Goal: Information Seeking & Learning: Learn about a topic

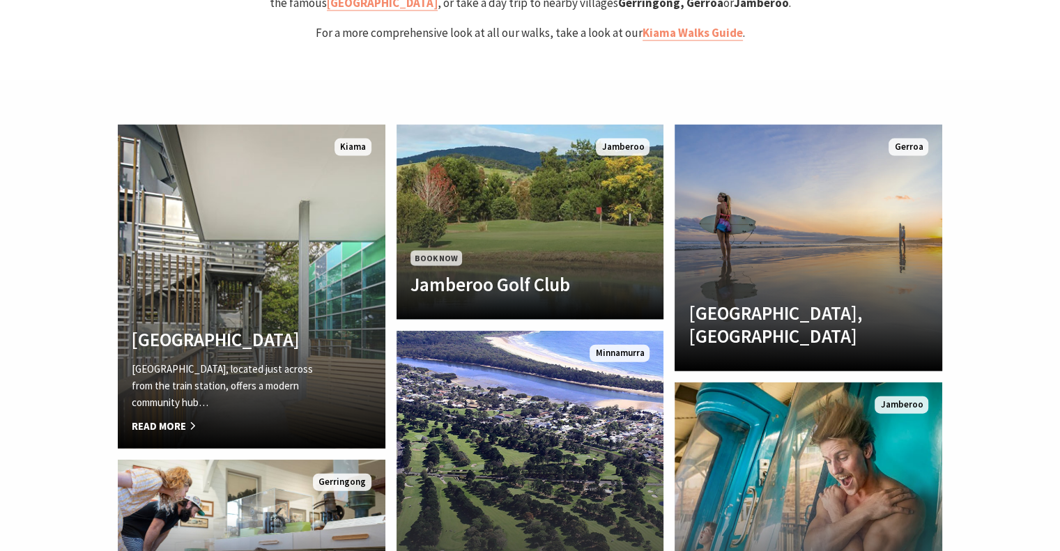
scroll to position [2982, 0]
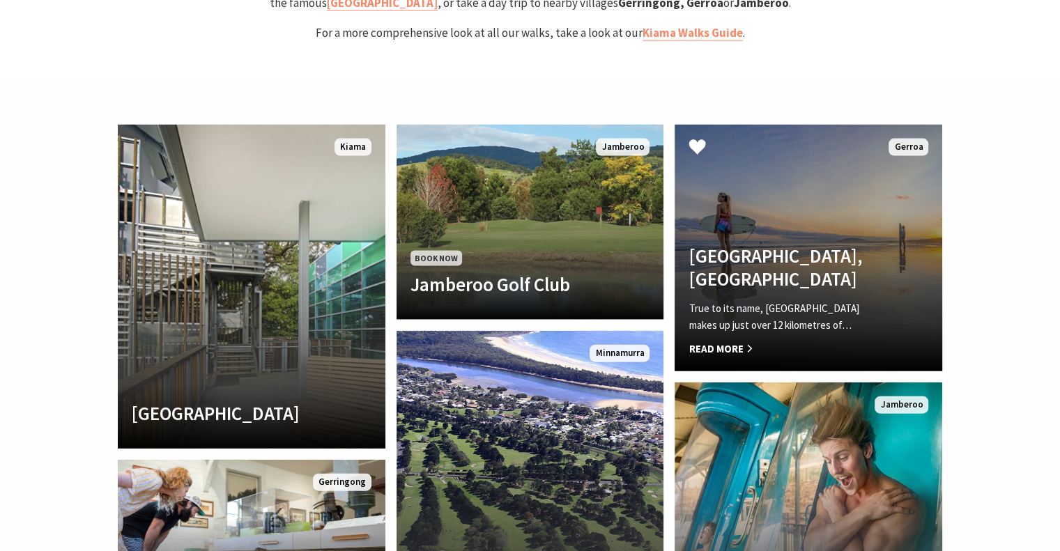
click at [746, 300] on div "True to its name, [GEOGRAPHIC_DATA] makes up just over 12 kilometres of… Read M…" at bounding box center [787, 328] width 199 height 57
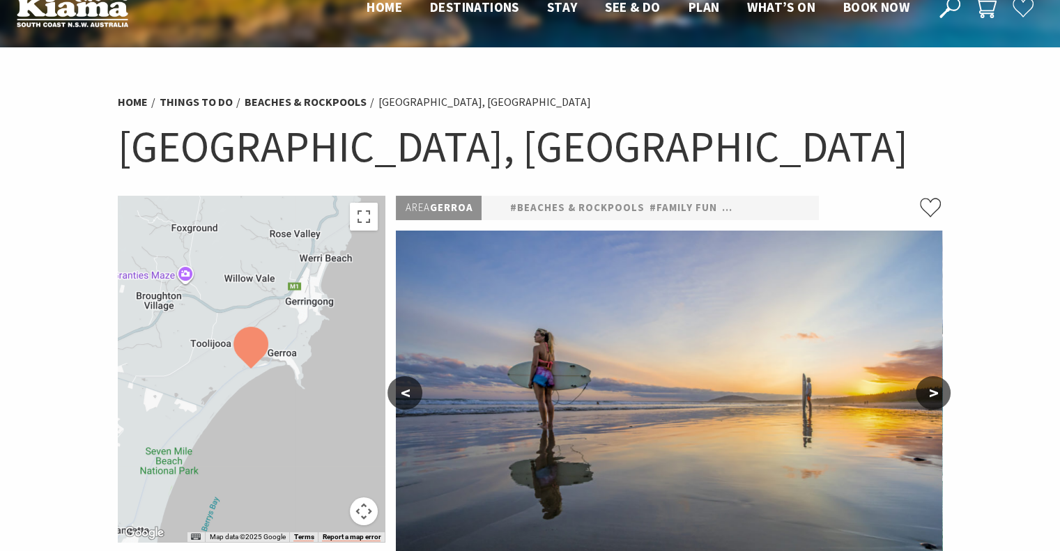
scroll to position [56, 0]
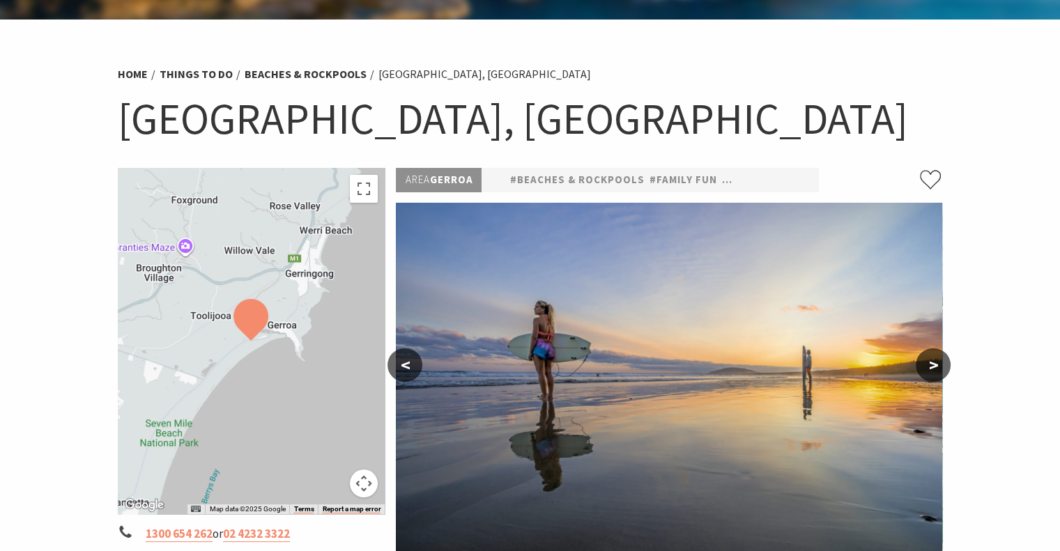
click at [313, 435] on div at bounding box center [252, 341] width 268 height 346
click at [363, 185] on button "Toggle fullscreen view" at bounding box center [364, 189] width 28 height 28
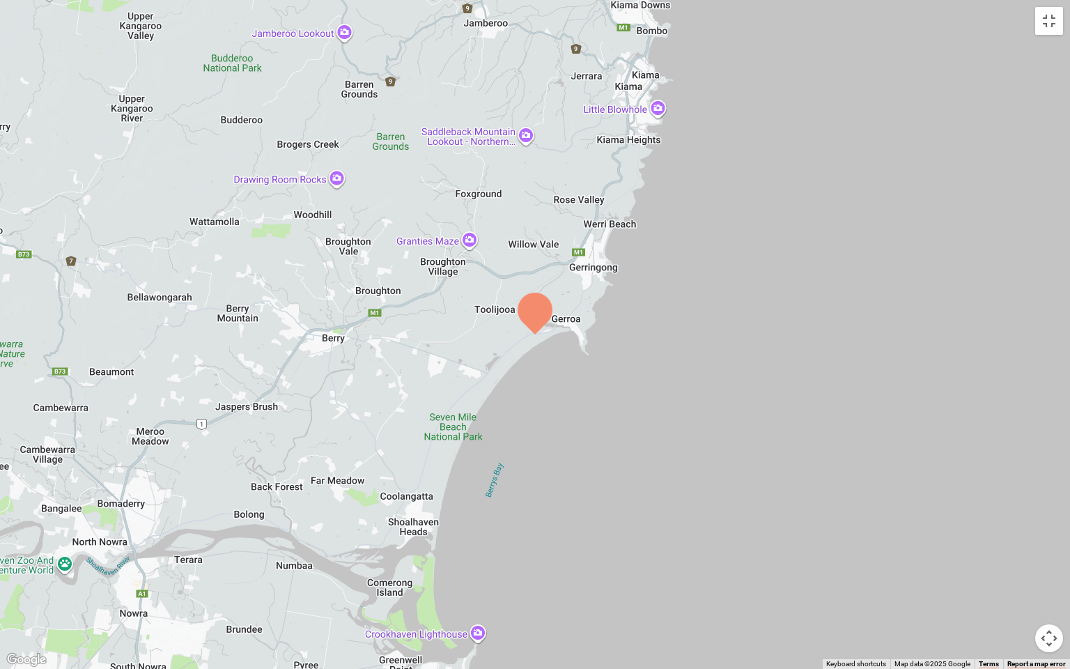
click at [964, 114] on div at bounding box center [535, 334] width 1070 height 669
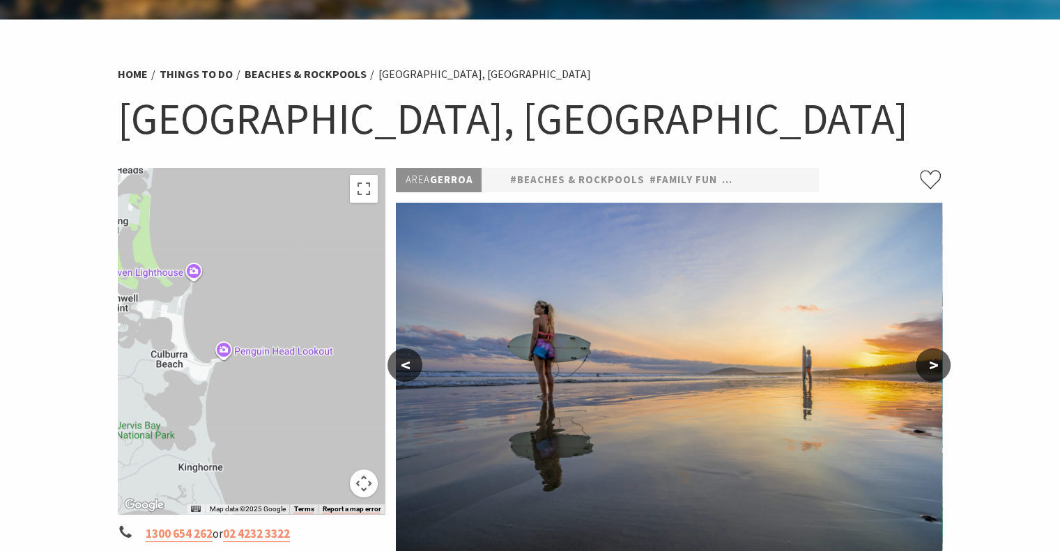
click at [1003, 284] on section "Home Things To Do Beaches & Rockpools Seven Mile Beach, Gerroa Seven Mile Beach…" at bounding box center [530, 517] width 1060 height 995
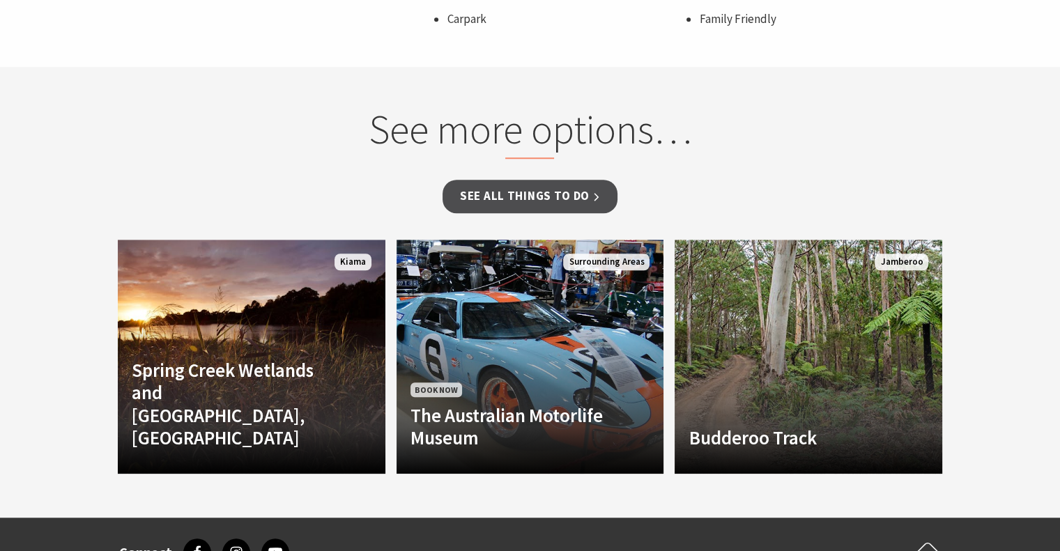
scroll to position [975, 0]
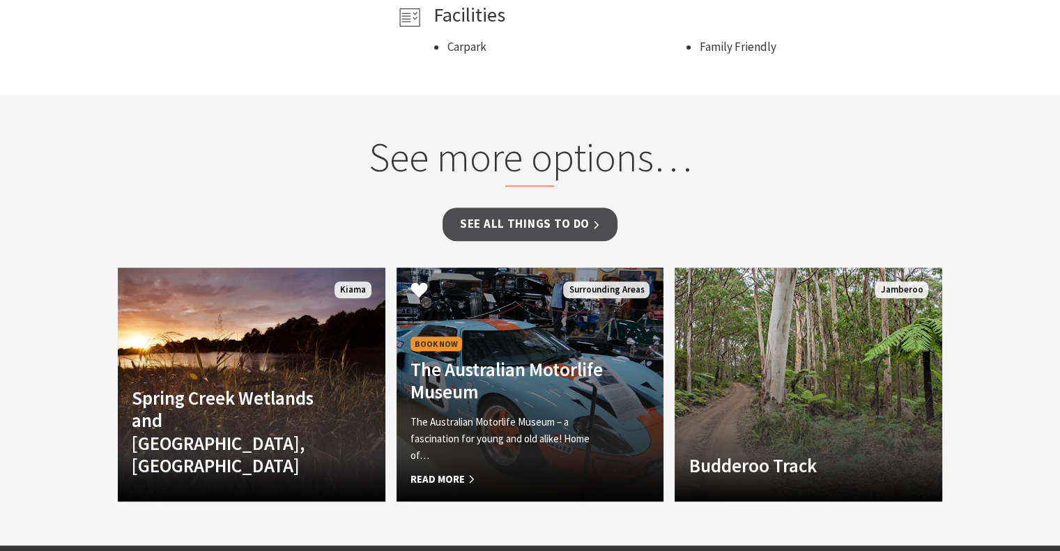
click at [543, 384] on h4 "The Australian Motorlife Museum" at bounding box center [509, 380] width 199 height 45
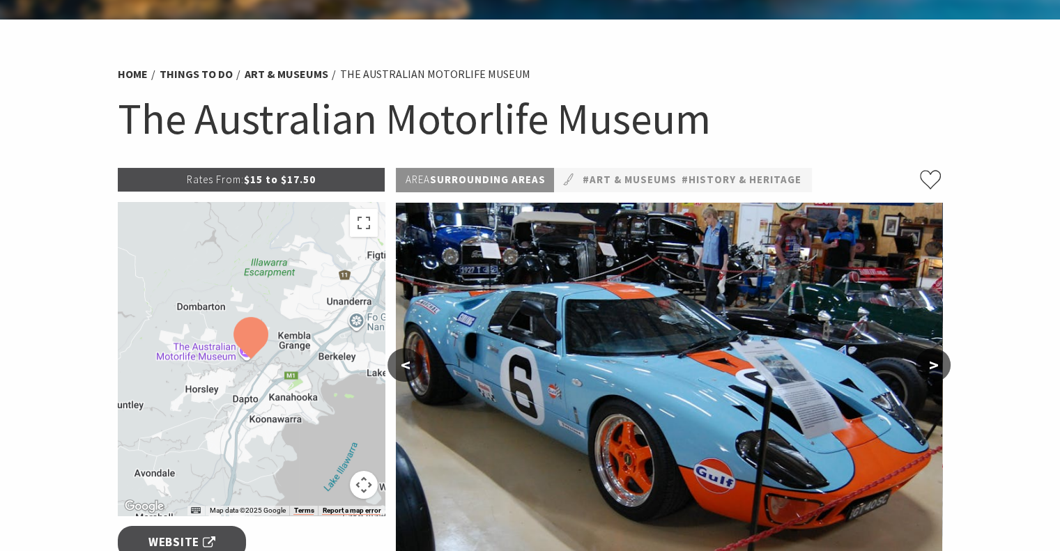
scroll to position [84, 0]
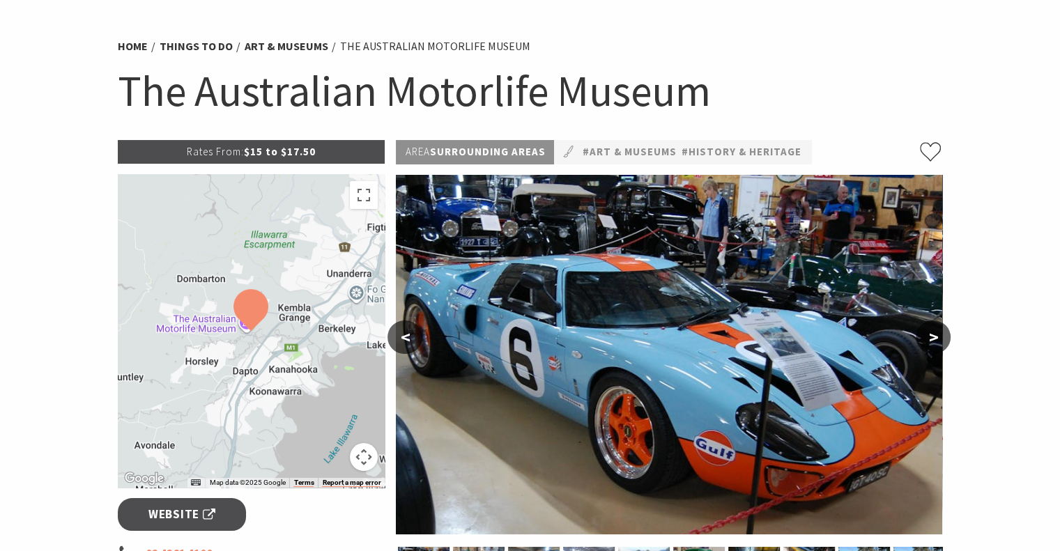
click at [281, 252] on div at bounding box center [252, 331] width 268 height 314
click at [362, 189] on button "Toggle fullscreen view" at bounding box center [364, 195] width 28 height 28
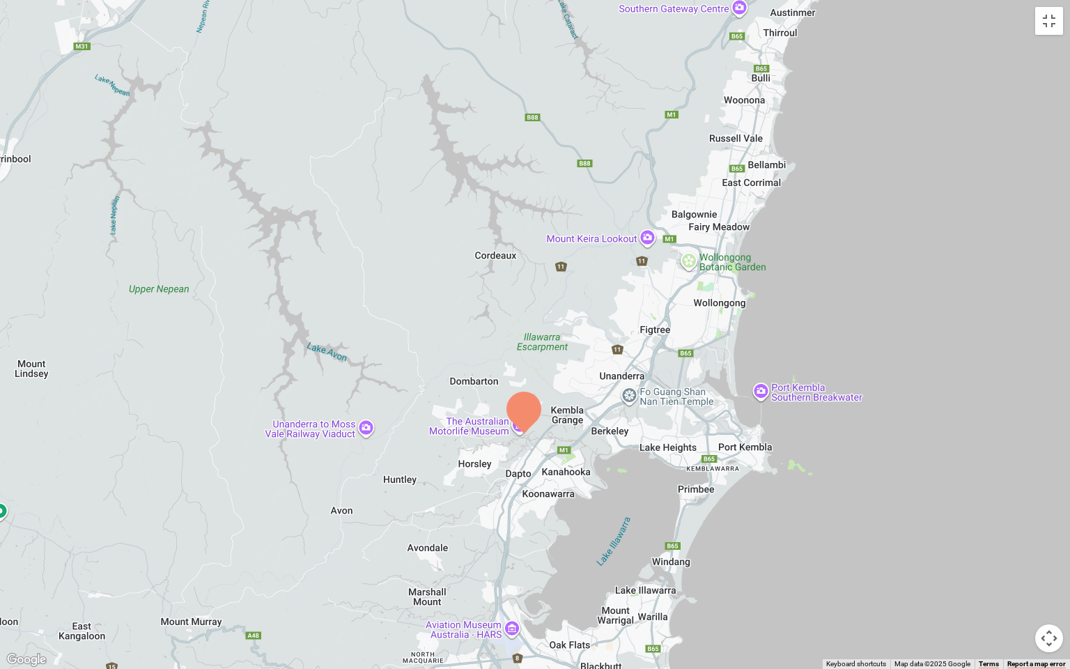
drag, startPoint x: 918, startPoint y: 251, endPoint x: 906, endPoint y: 353, distance: 102.3
click at [906, 353] on div at bounding box center [535, 334] width 1070 height 669
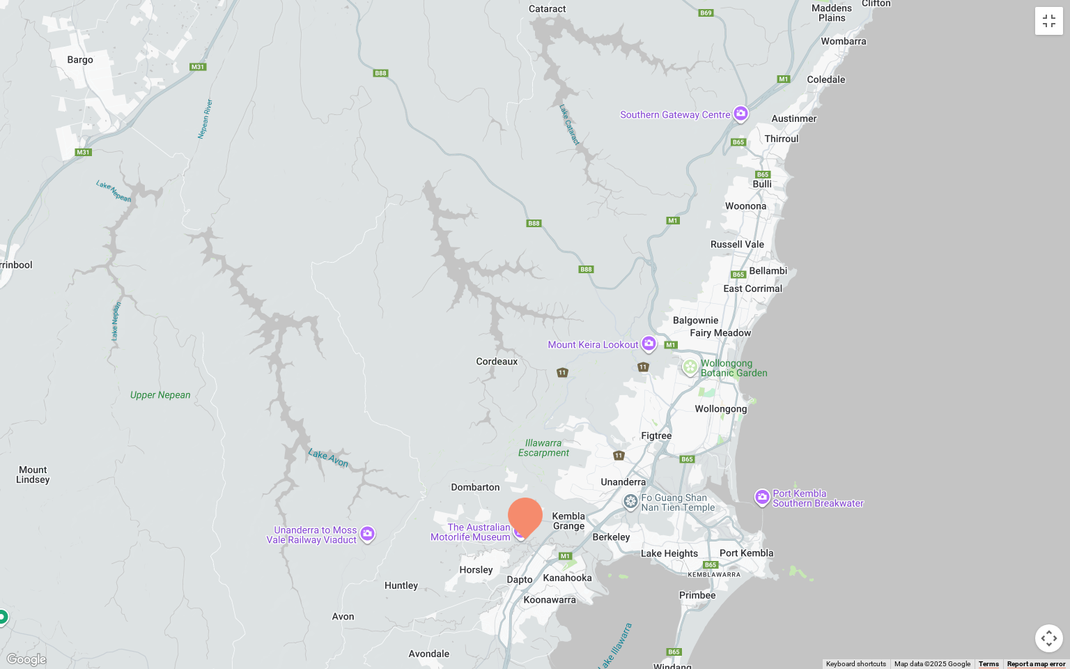
drag, startPoint x: 913, startPoint y: 200, endPoint x: 915, endPoint y: 310, distance: 110.1
click at [915, 310] on div at bounding box center [535, 334] width 1070 height 669
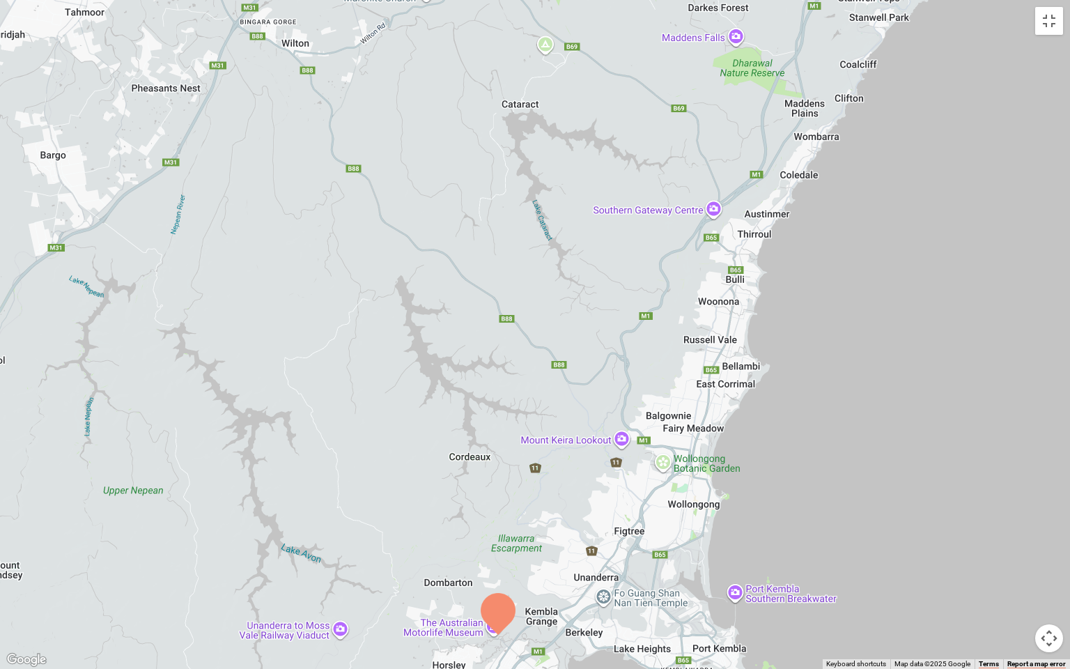
drag, startPoint x: 917, startPoint y: 164, endPoint x: 888, endPoint y: 259, distance: 99.8
click at [888, 259] on div at bounding box center [535, 334] width 1070 height 669
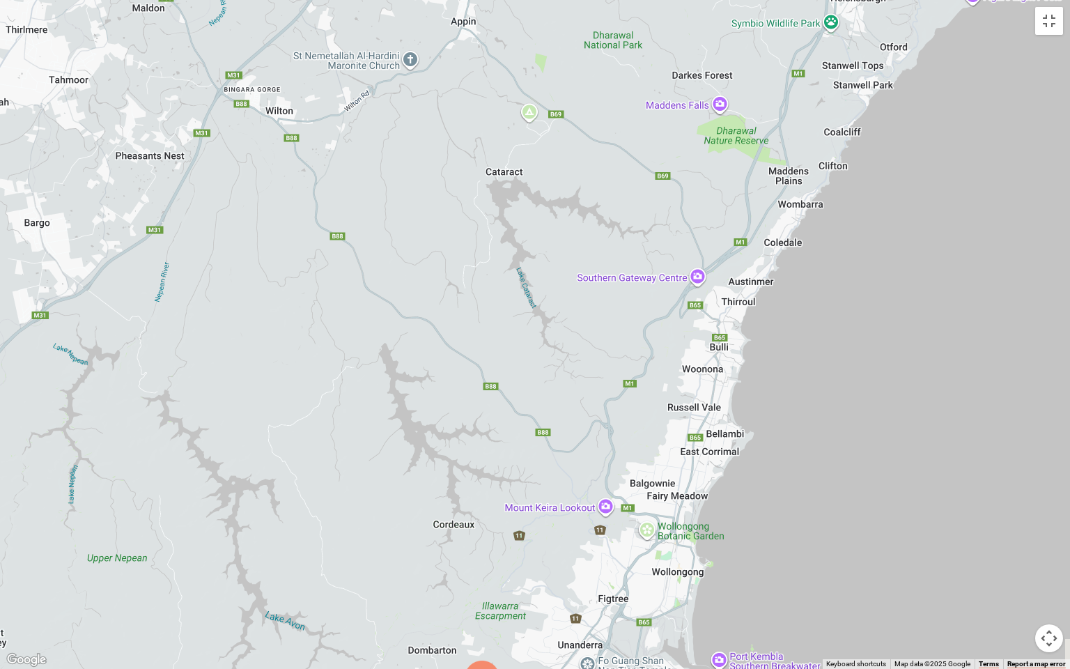
drag, startPoint x: 909, startPoint y: 167, endPoint x: 890, endPoint y: 242, distance: 78.2
click at [890, 242] on div at bounding box center [535, 334] width 1070 height 669
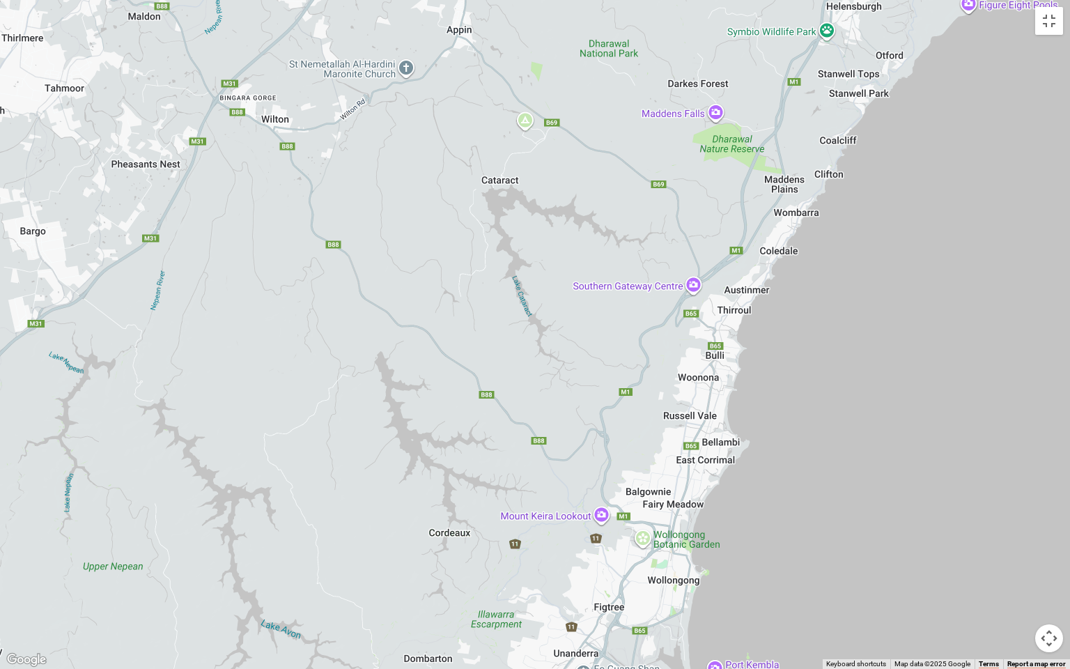
click at [929, 162] on div at bounding box center [535, 334] width 1070 height 669
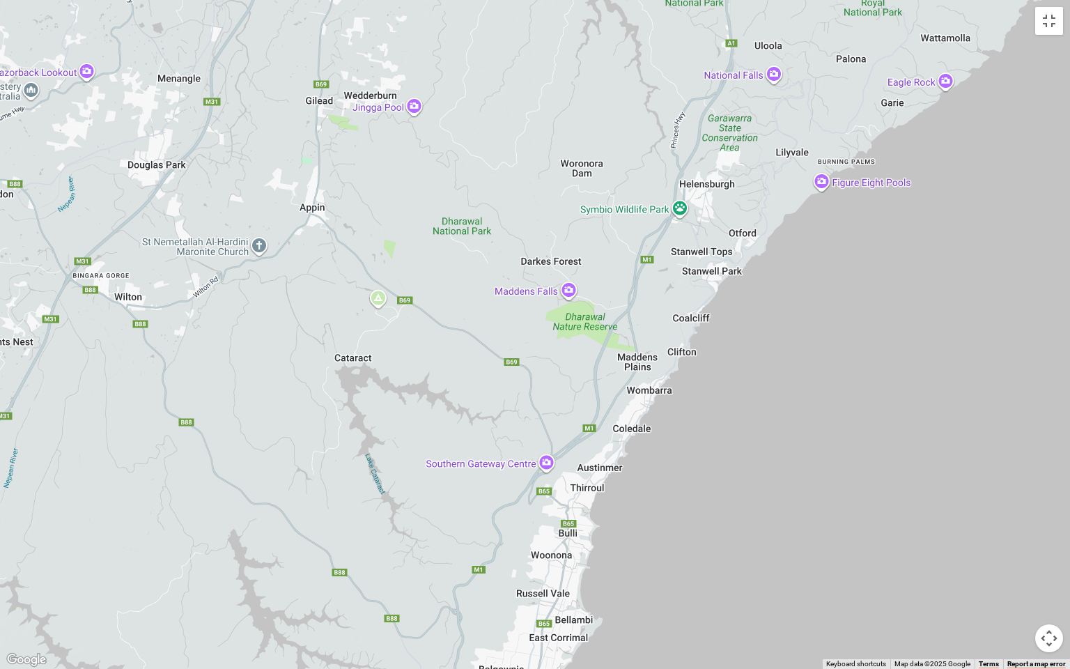
drag, startPoint x: 929, startPoint y: 162, endPoint x: 782, endPoint y: 342, distance: 232.2
click at [782, 342] on div at bounding box center [535, 334] width 1070 height 669
click at [710, 302] on div at bounding box center [535, 334] width 1070 height 669
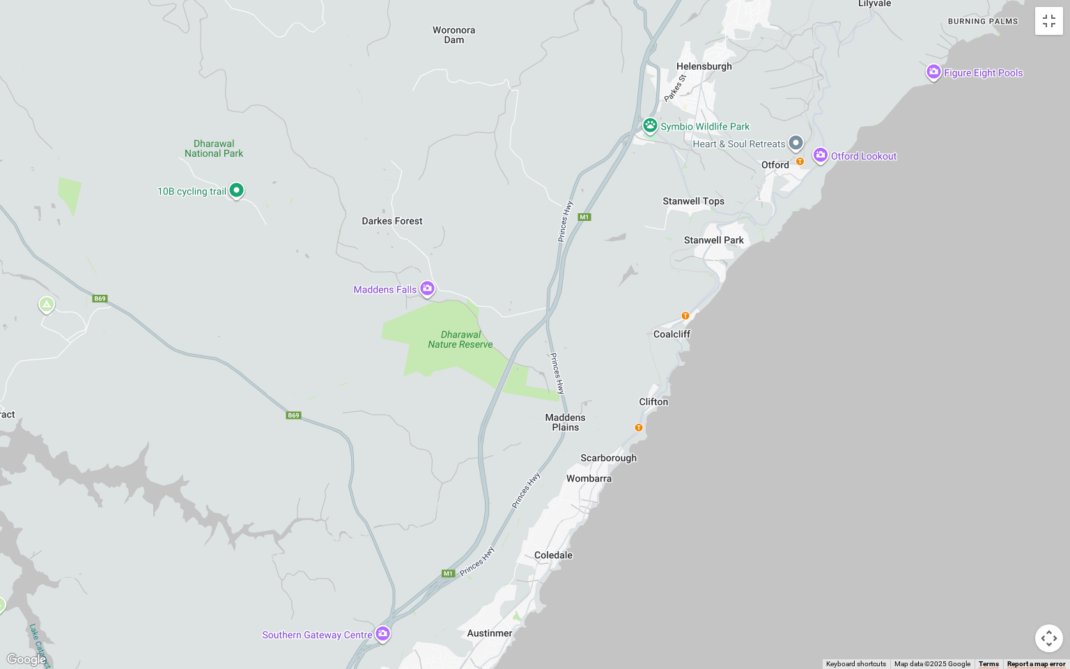
click at [710, 302] on div at bounding box center [535, 334] width 1070 height 669
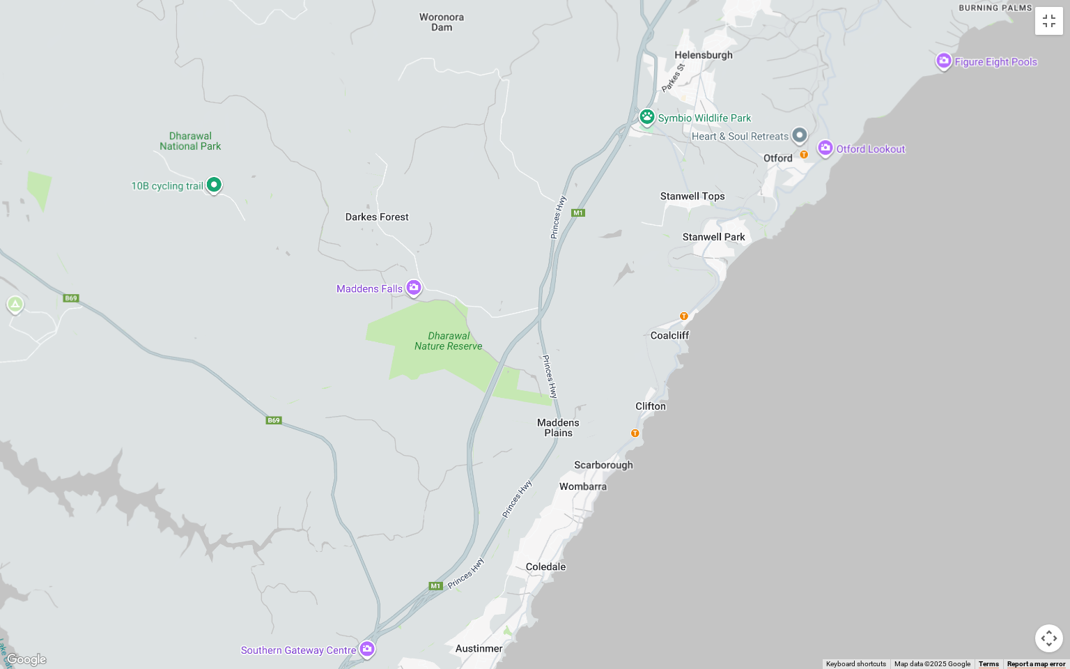
click at [710, 302] on div at bounding box center [535, 334] width 1070 height 669
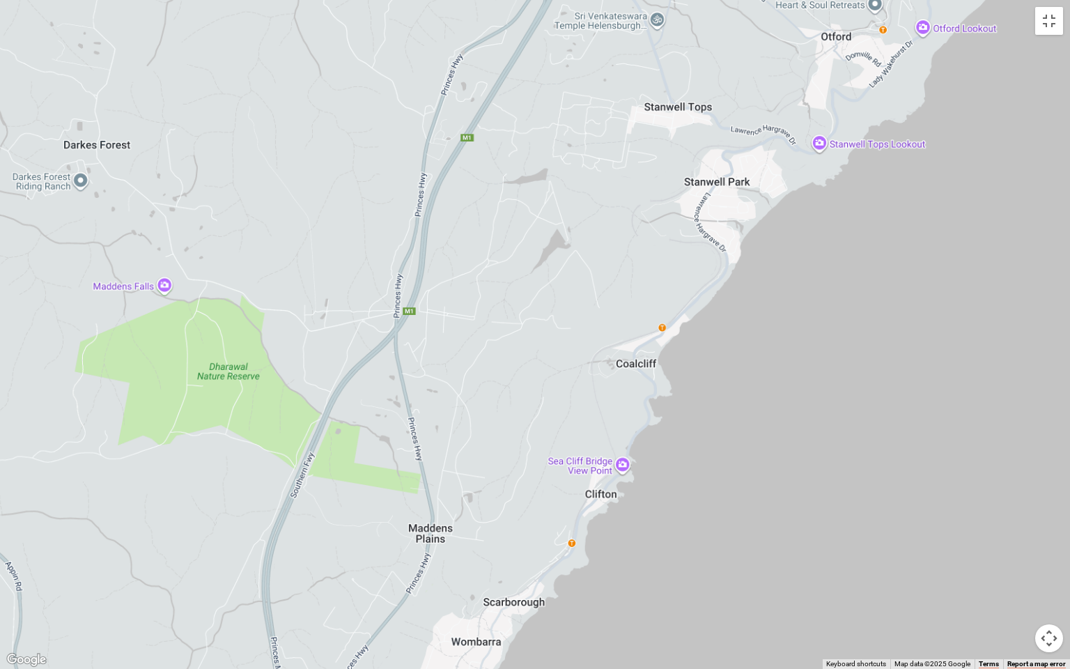
click at [710, 302] on div at bounding box center [535, 334] width 1070 height 669
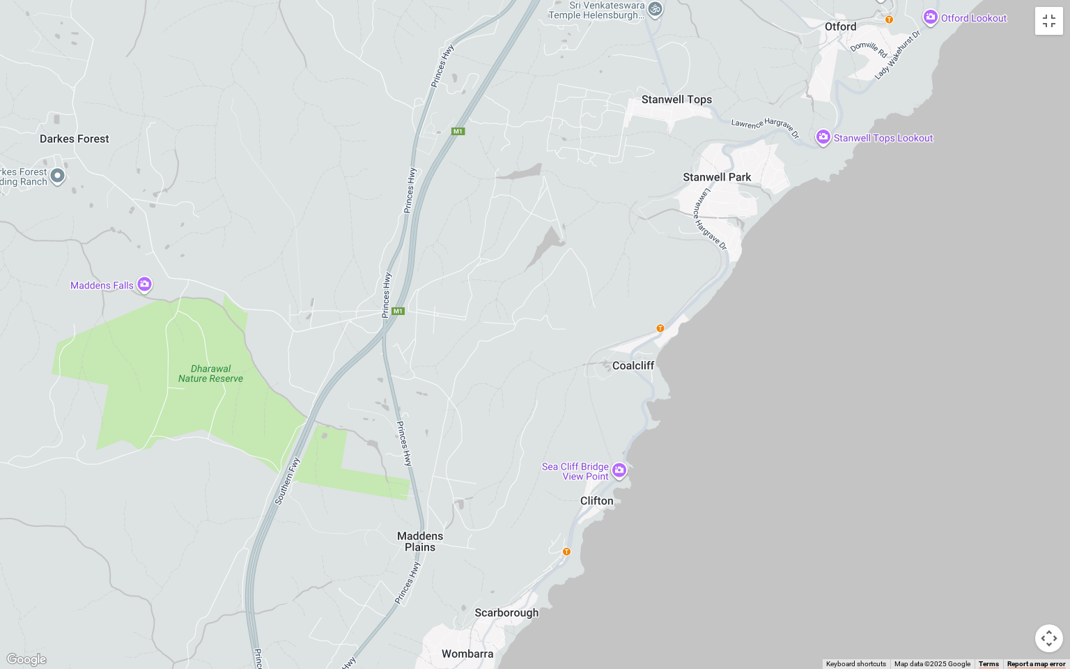
click at [710, 302] on div at bounding box center [535, 334] width 1070 height 669
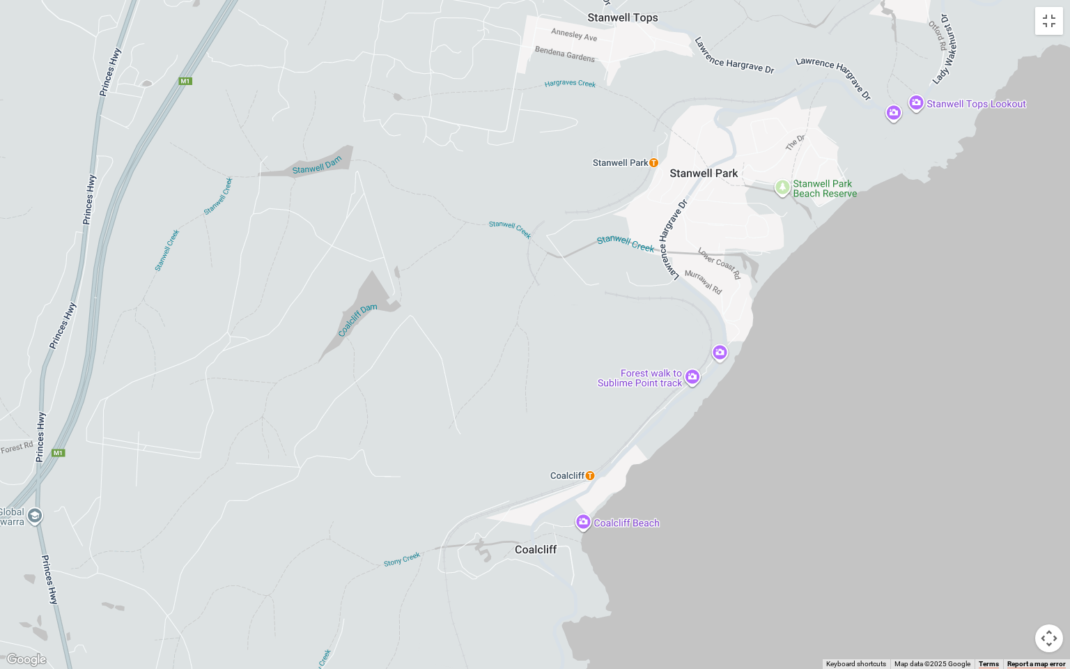
drag, startPoint x: 948, startPoint y: 308, endPoint x: 925, endPoint y: 190, distance: 120.0
click at [925, 190] on div at bounding box center [535, 334] width 1070 height 669
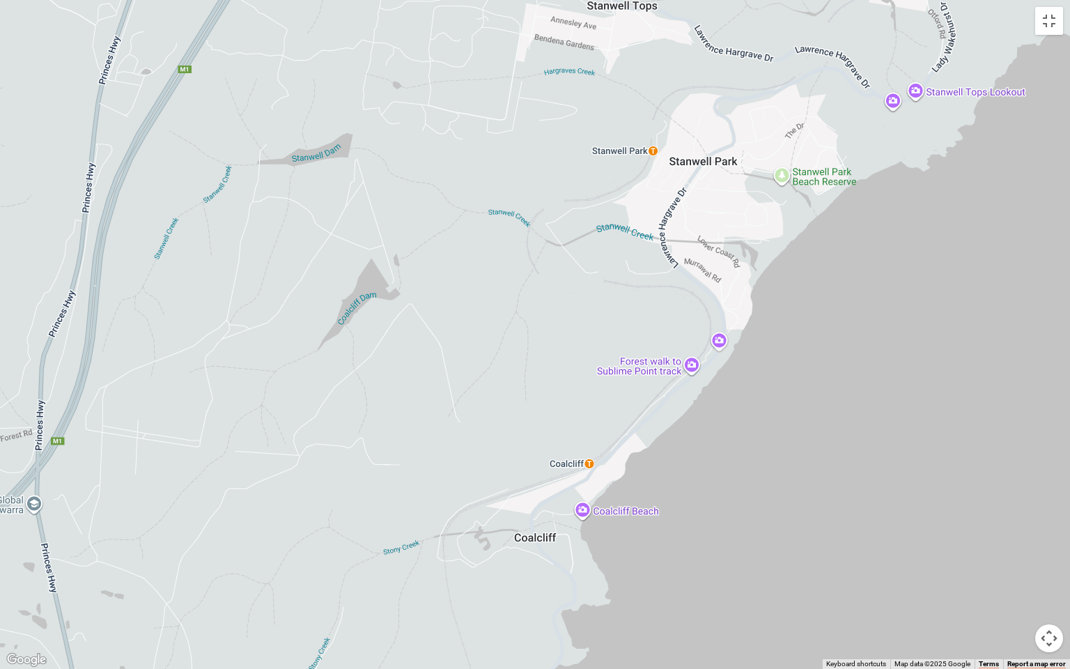
click at [783, 171] on div at bounding box center [535, 334] width 1070 height 669
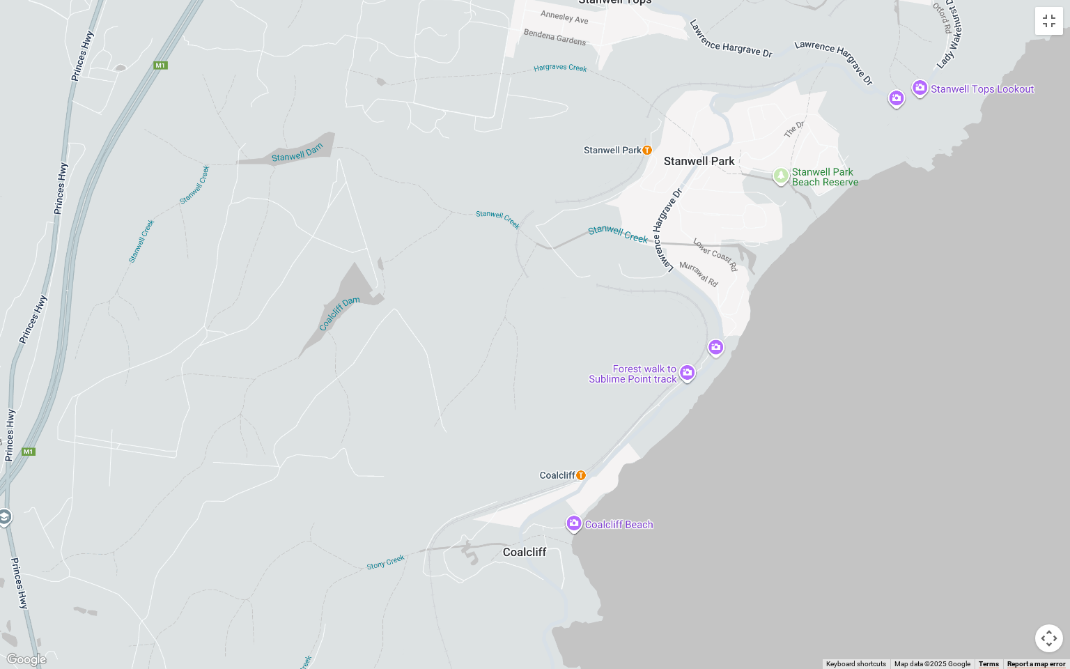
click at [783, 171] on div at bounding box center [535, 334] width 1070 height 669
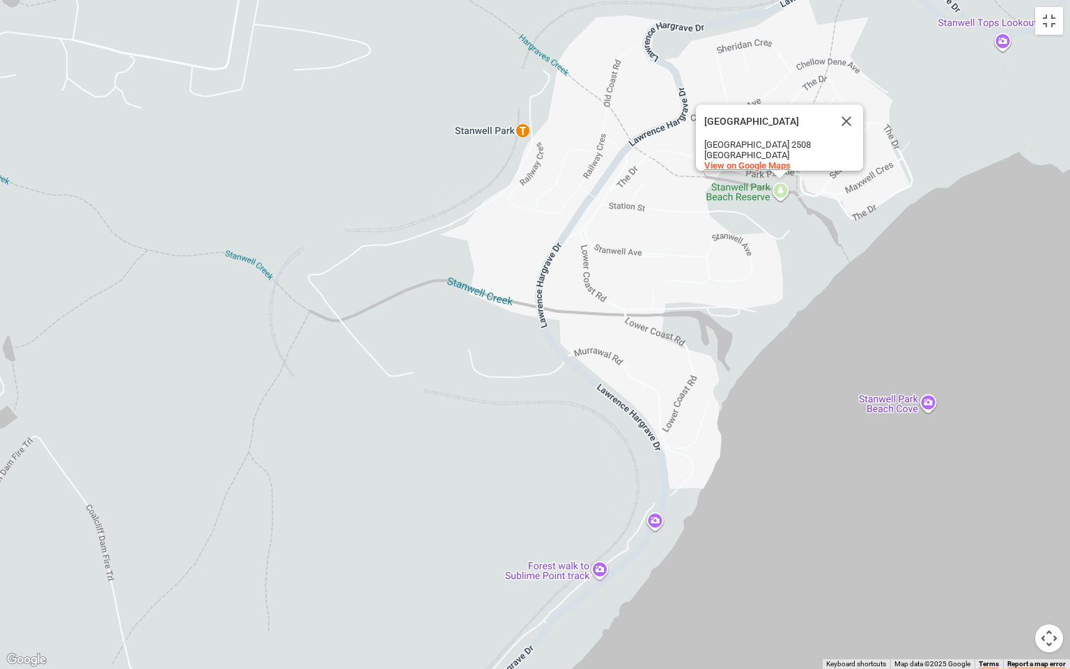
click at [755, 160] on span "View on Google Maps" at bounding box center [747, 165] width 86 height 10
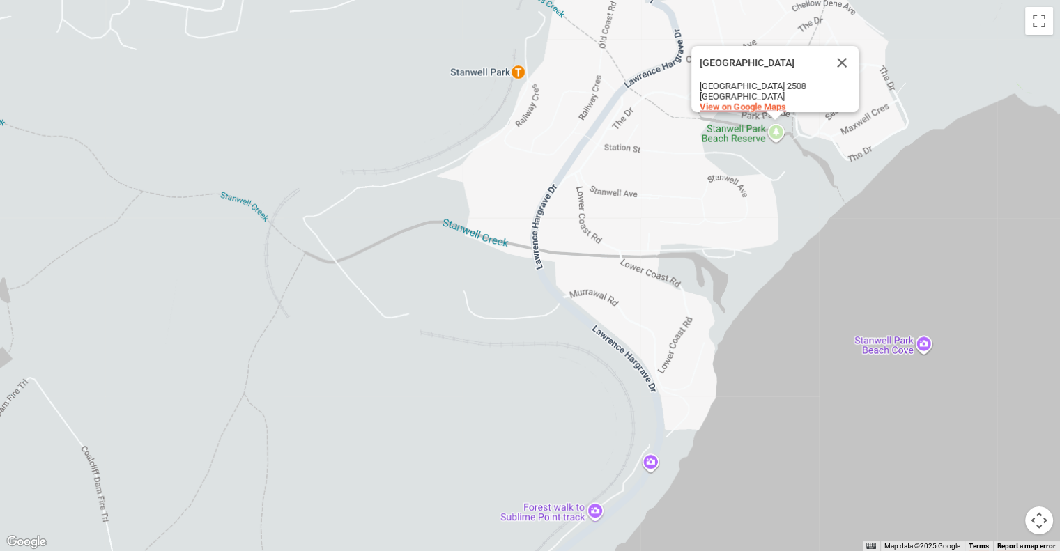
scroll to position [0, 0]
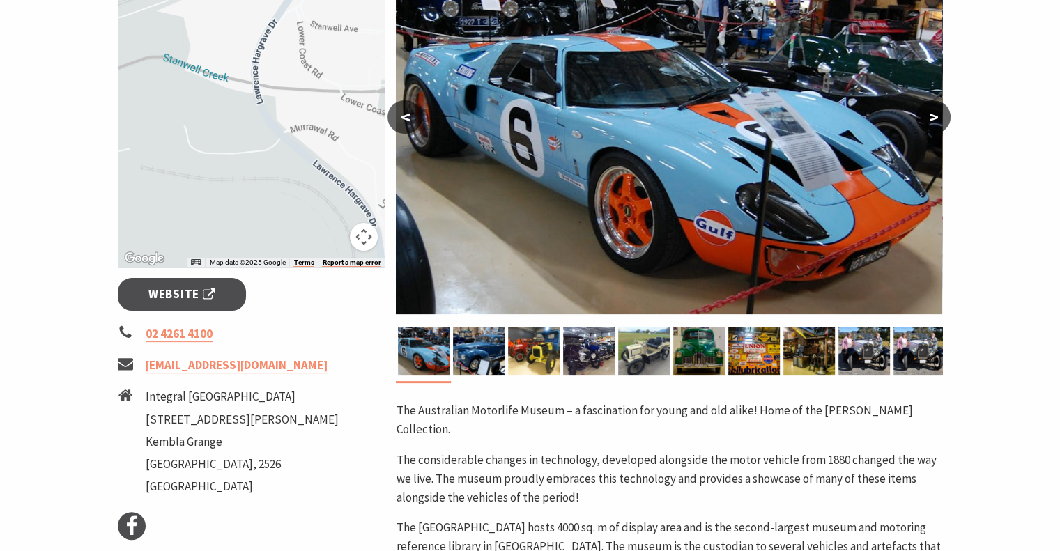
scroll to position [307, 0]
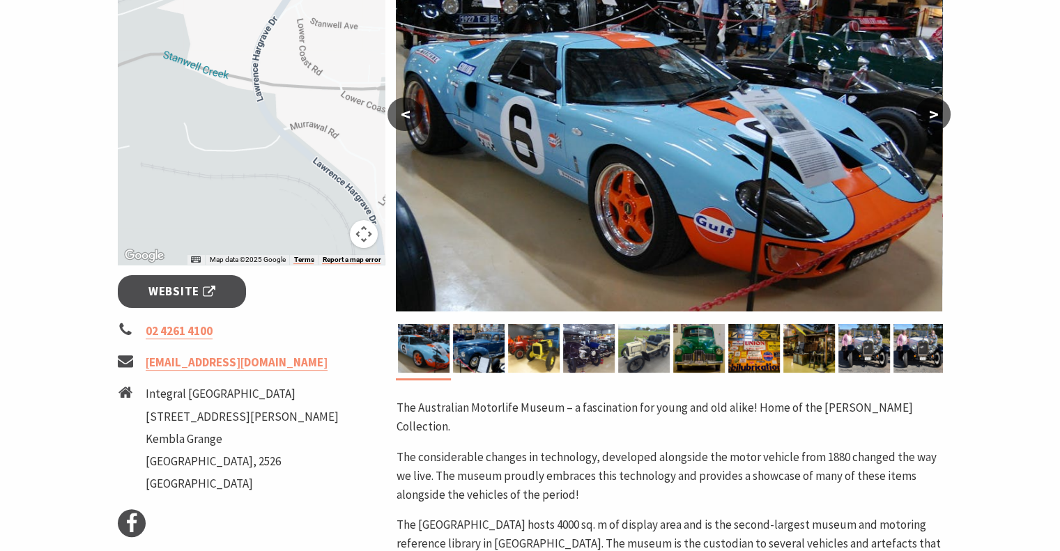
click at [929, 106] on button ">" at bounding box center [933, 114] width 35 height 33
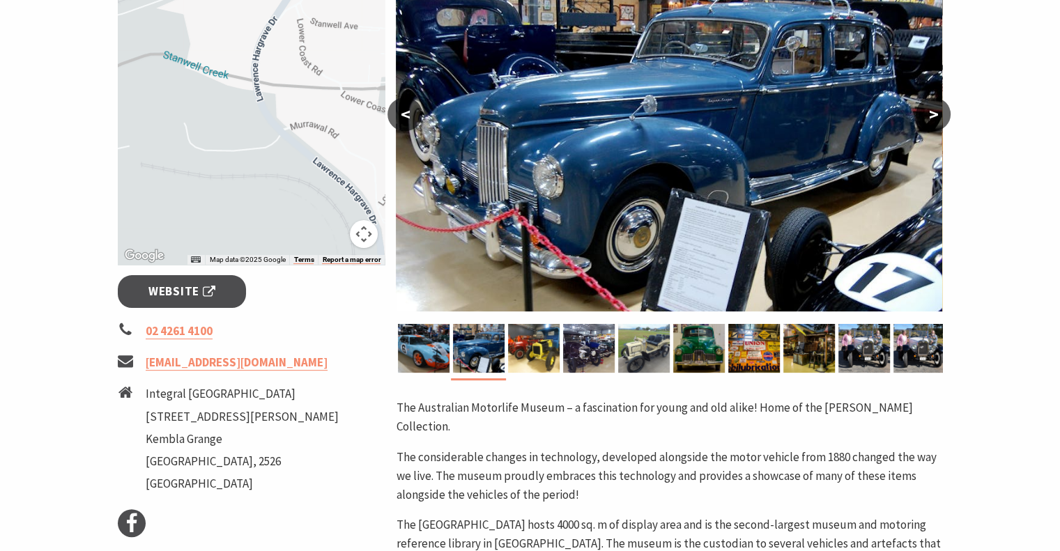
click at [929, 106] on button ">" at bounding box center [933, 114] width 35 height 33
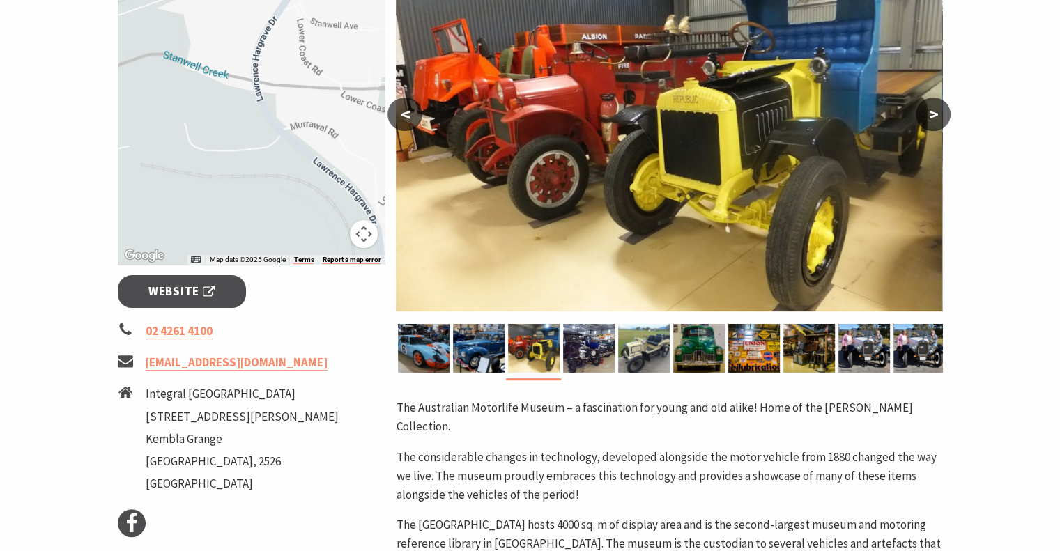
click at [934, 110] on button ">" at bounding box center [933, 114] width 35 height 33
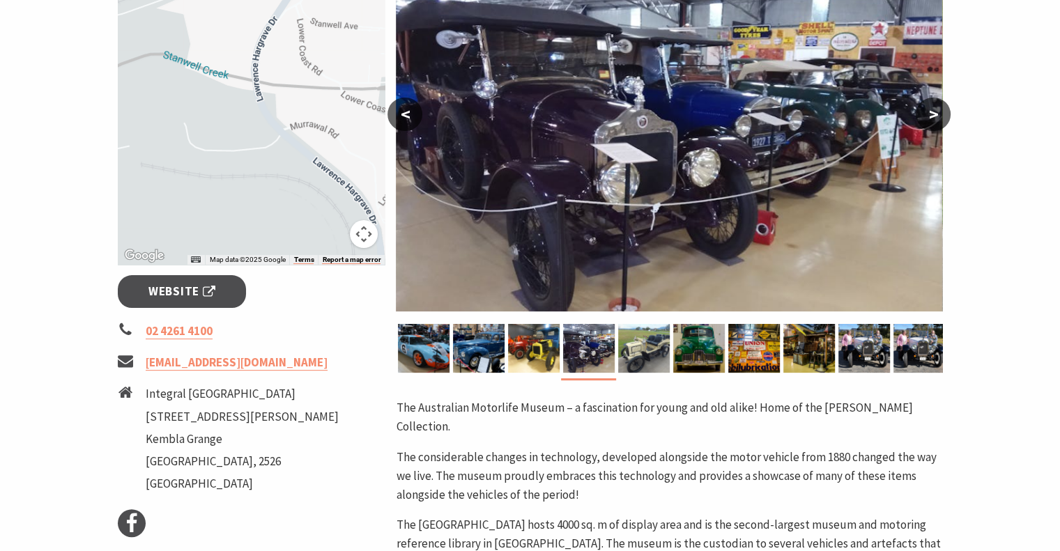
click at [934, 110] on button ">" at bounding box center [933, 114] width 35 height 33
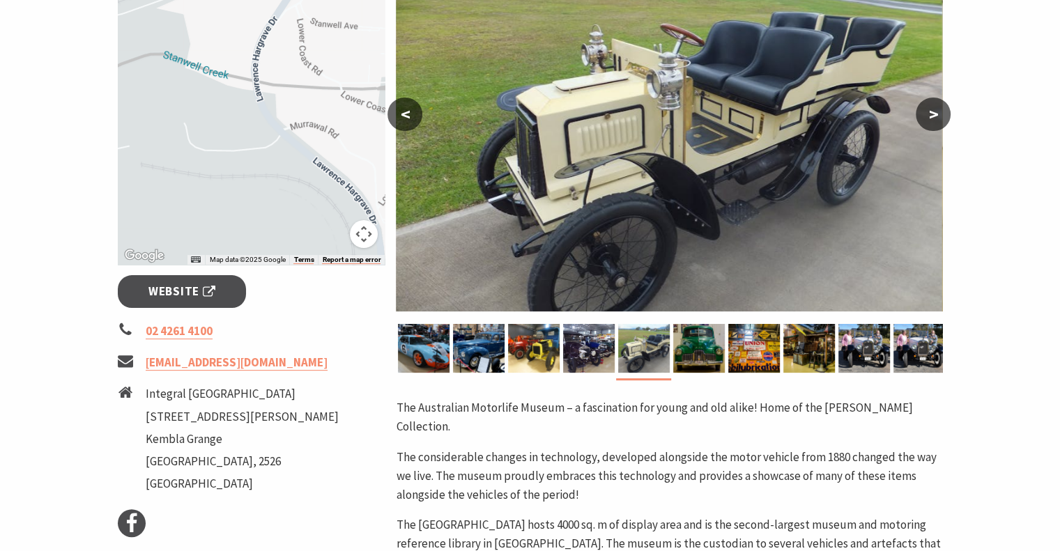
click at [934, 110] on button ">" at bounding box center [933, 114] width 35 height 33
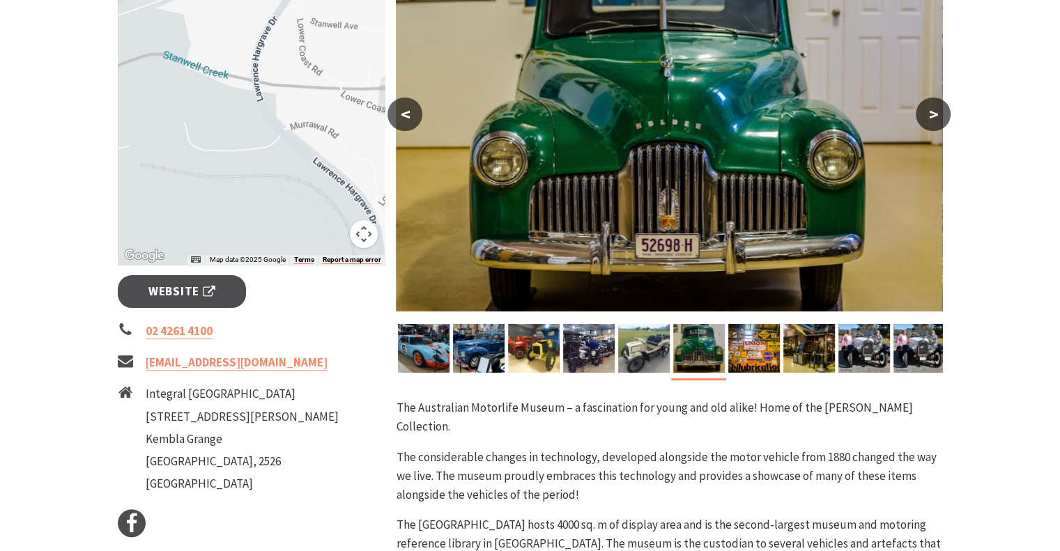
click at [934, 110] on button ">" at bounding box center [933, 114] width 35 height 33
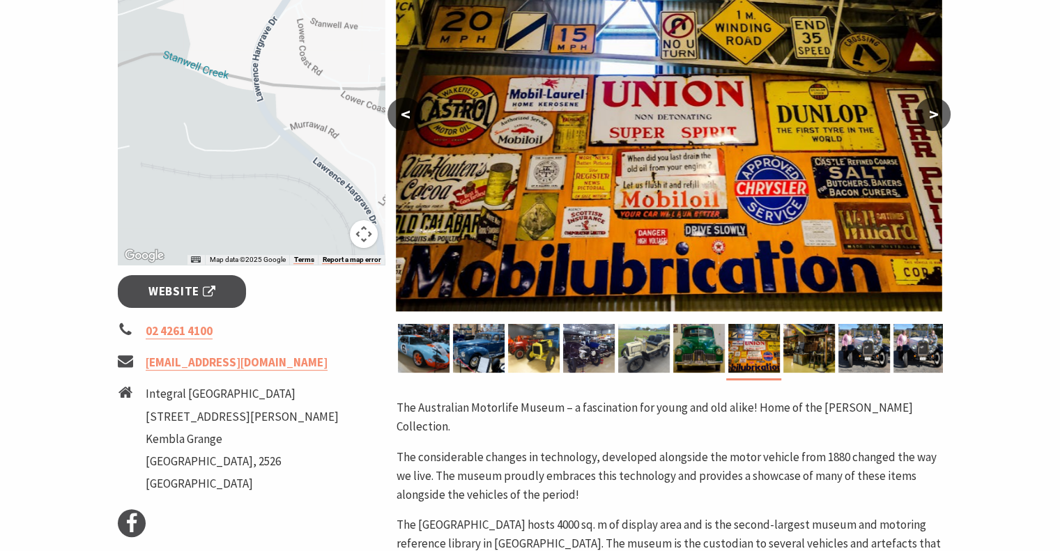
click at [934, 110] on button ">" at bounding box center [933, 114] width 35 height 33
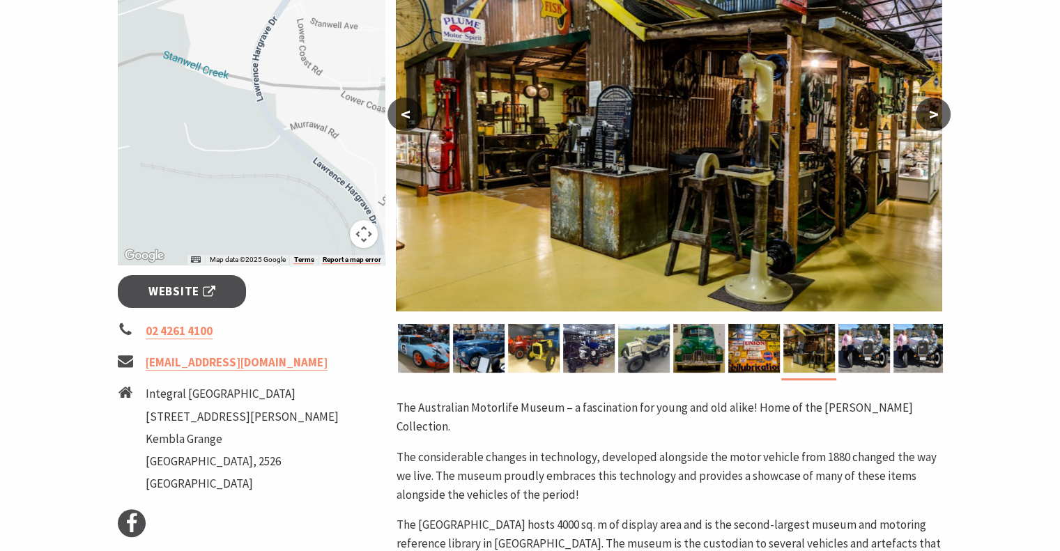
click at [934, 110] on button ">" at bounding box center [933, 114] width 35 height 33
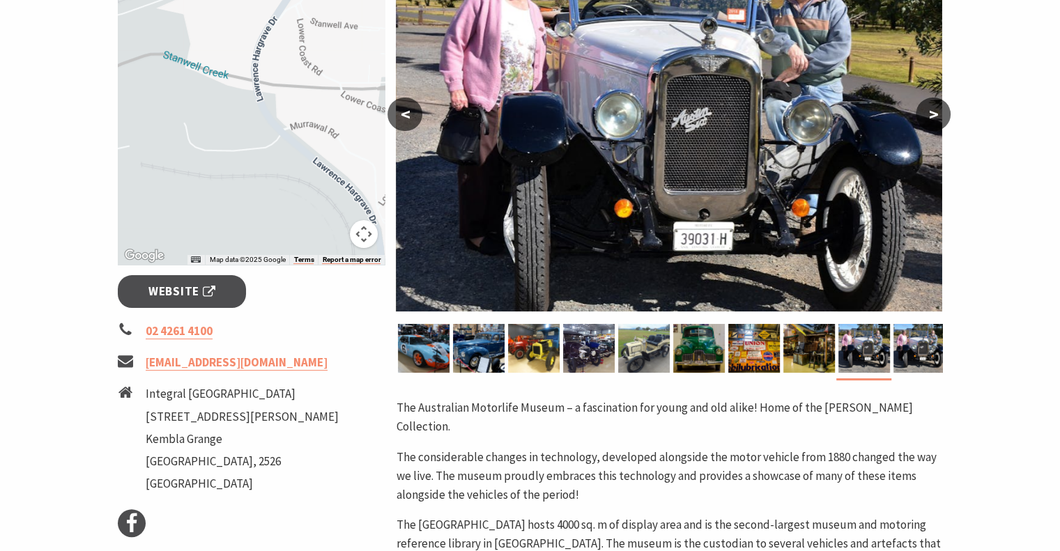
click at [934, 110] on button ">" at bounding box center [933, 114] width 35 height 33
click at [932, 109] on button ">" at bounding box center [933, 114] width 35 height 33
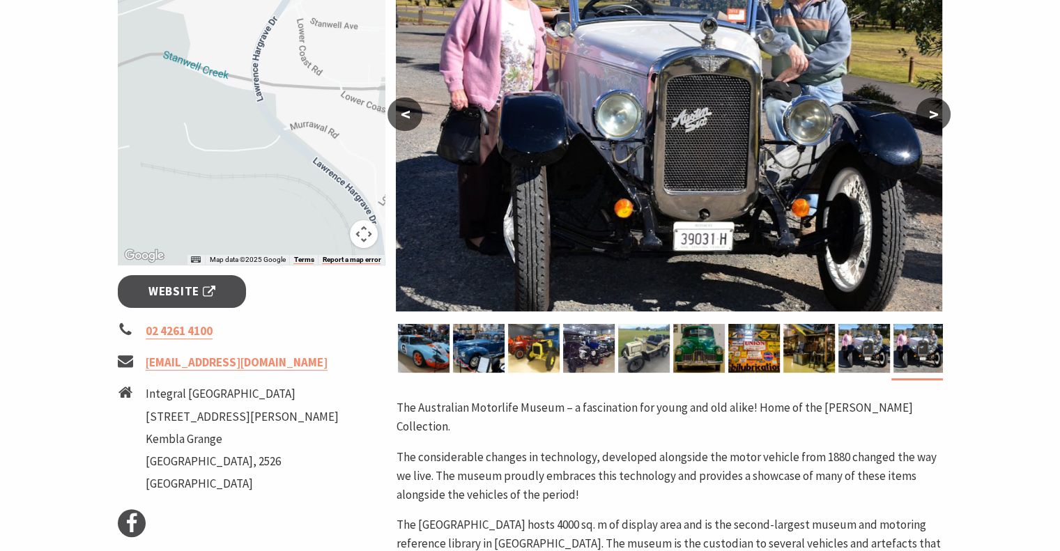
click at [932, 109] on button ">" at bounding box center [933, 114] width 35 height 33
click at [914, 338] on img at bounding box center [919, 348] width 52 height 49
click at [877, 344] on img at bounding box center [864, 348] width 52 height 49
